Goal: Task Accomplishment & Management: Use online tool/utility

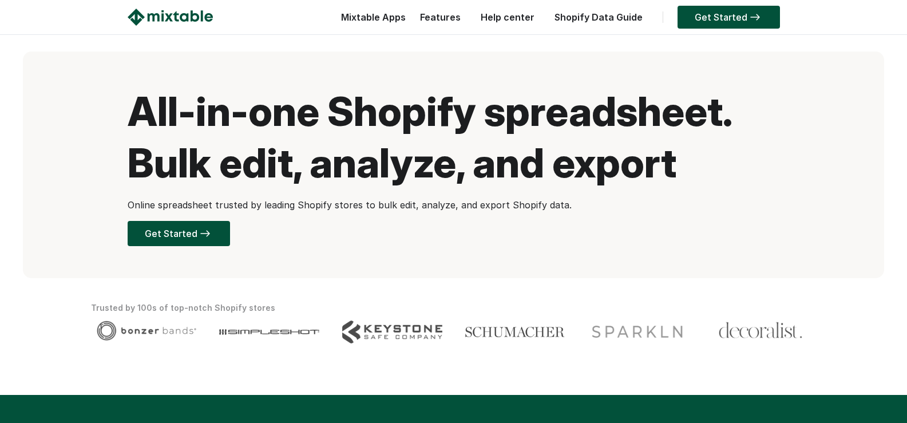
click at [454, 12] on link "Features" at bounding box center [440, 16] width 52 height 11
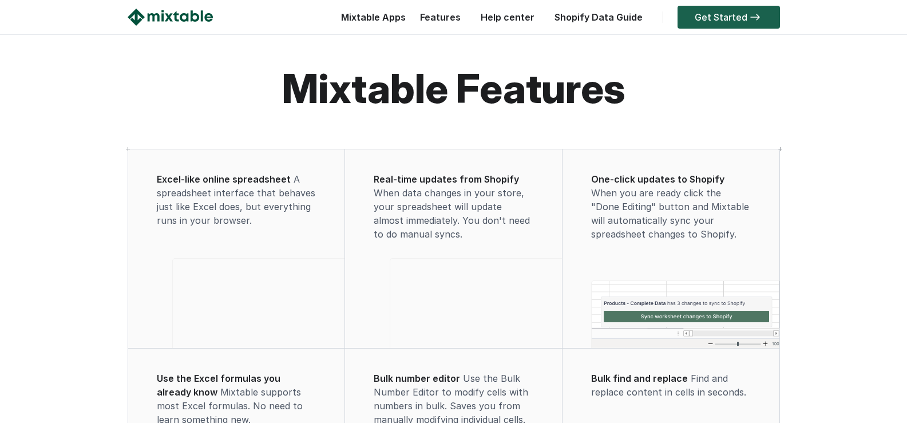
click at [720, 18] on link "Get Started" at bounding box center [729, 17] width 102 height 23
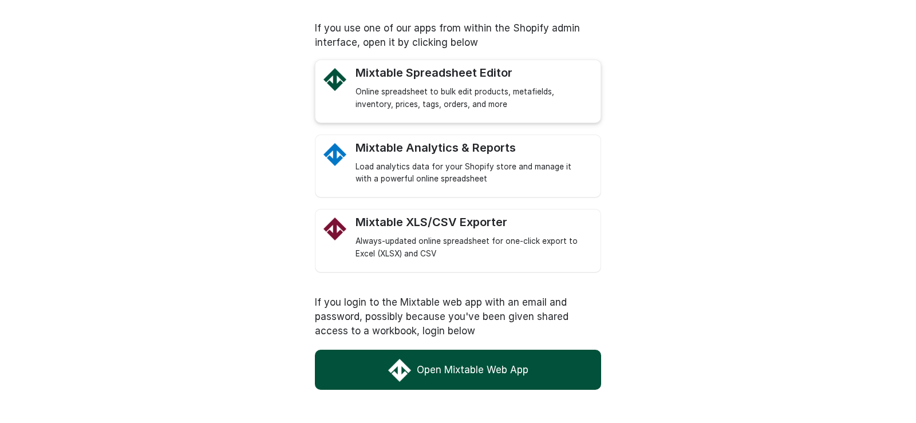
click at [427, 82] on link "Mixtable Spreadsheet Editor Online spreadsheet to bulk edit products, metafield…" at bounding box center [471, 88] width 233 height 45
